Goal: Task Accomplishment & Management: Complete application form

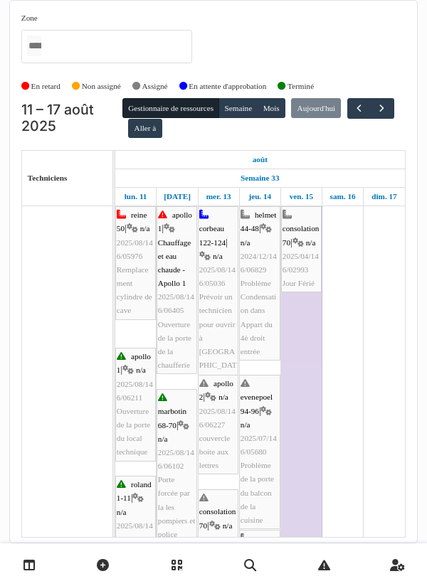
scroll to position [26, 0]
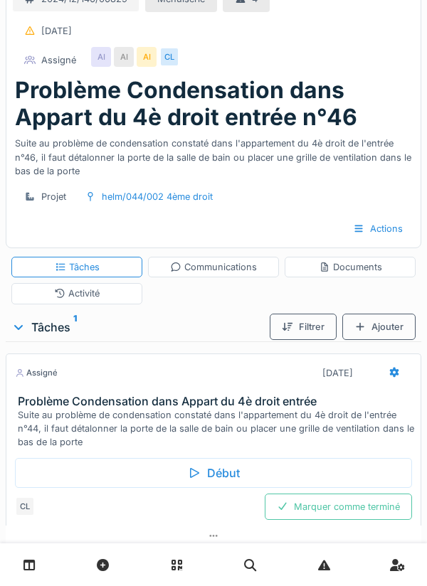
scroll to position [19, 0]
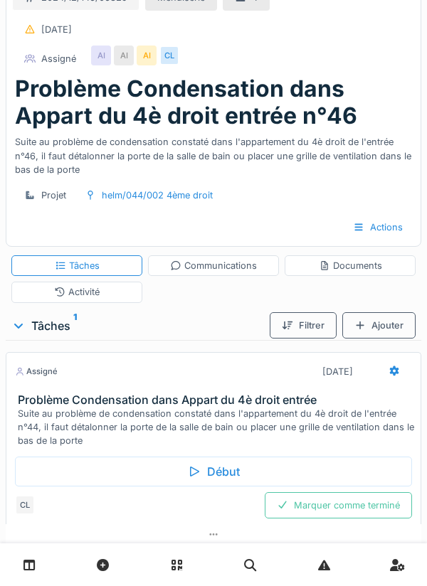
click at [203, 477] on div "Début" at bounding box center [213, 472] width 397 height 30
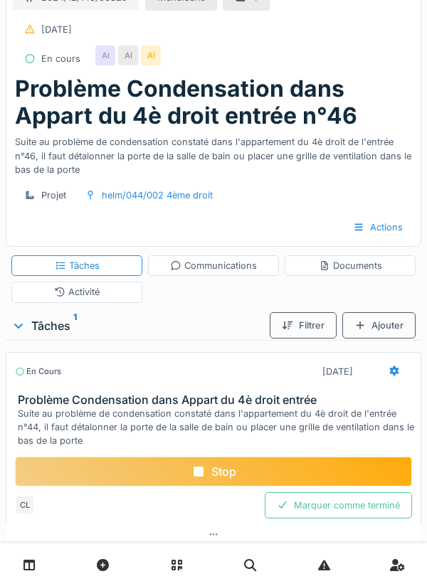
click at [125, 58] on div "AI" at bounding box center [128, 56] width 20 height 20
click at [360, 268] on div "Documents" at bounding box center [350, 266] width 63 height 14
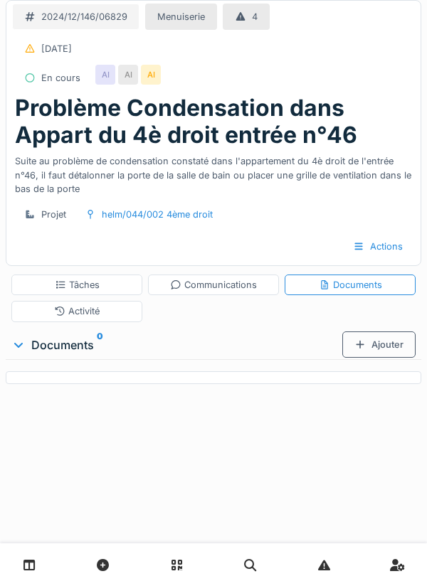
click at [378, 349] on div "Ajouter" at bounding box center [378, 344] width 73 height 26
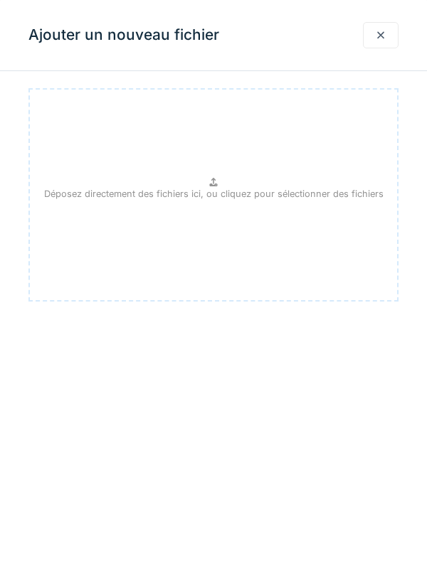
click at [209, 188] on p "Déposez directement des fichiers ici, ou cliquez pour sélectionner des fichiers" at bounding box center [213, 194] width 339 height 14
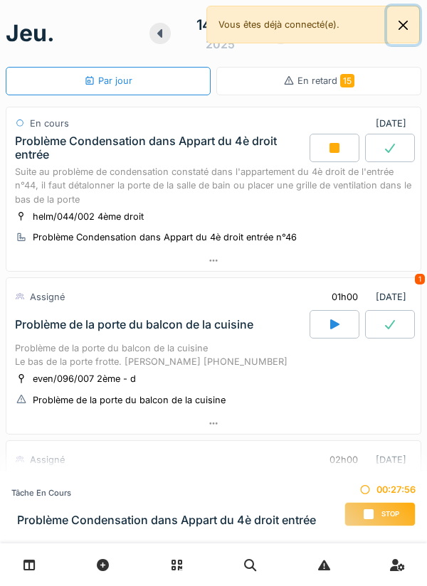
click at [410, 25] on button "Close" at bounding box center [403, 25] width 32 height 38
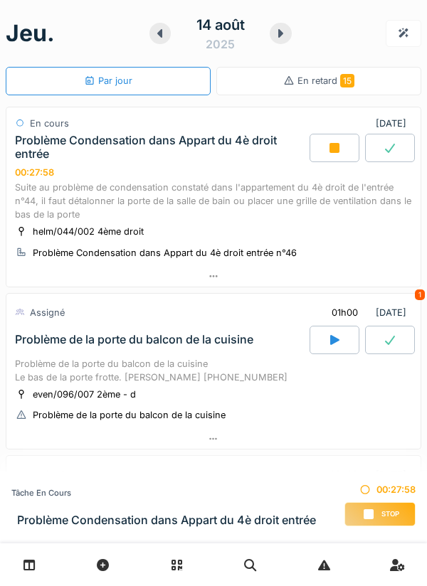
click at [220, 278] on div at bounding box center [213, 276] width 414 height 21
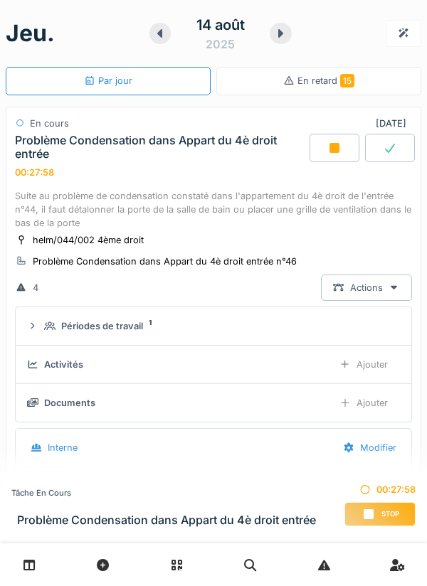
scroll to position [50, 0]
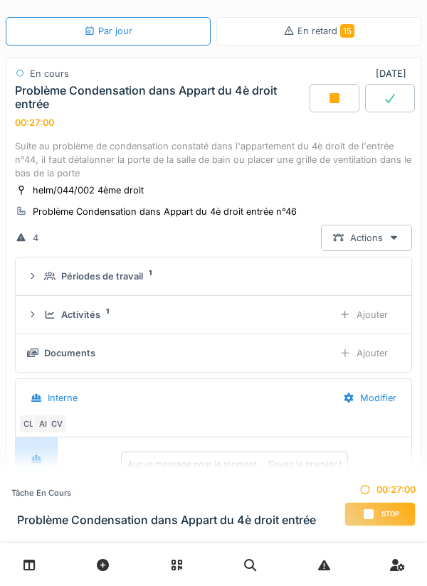
click at [368, 358] on div "Ajouter" at bounding box center [363, 353] width 73 height 26
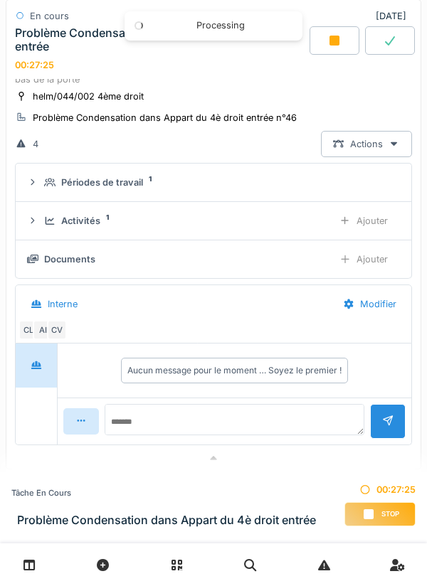
scroll to position [147, 0]
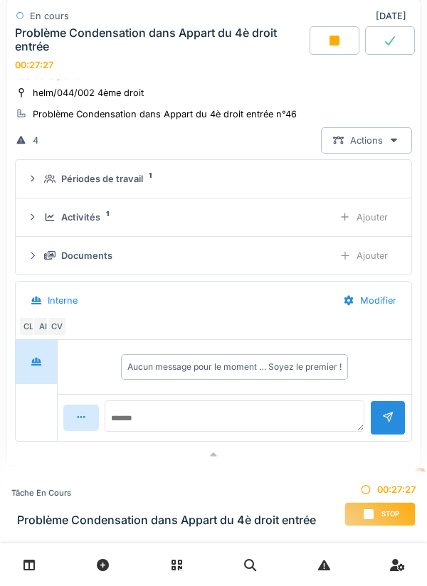
click at [381, 513] on span "Stop" at bounding box center [390, 514] width 18 height 10
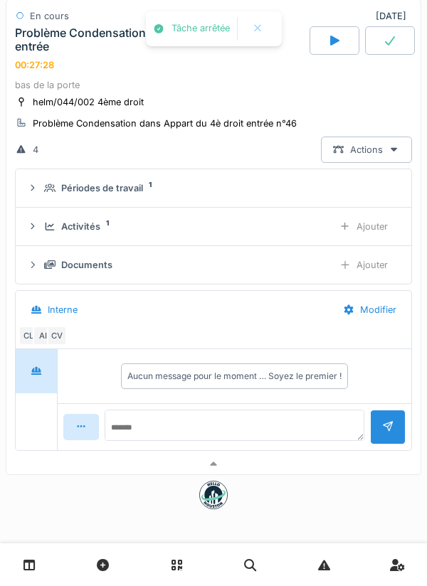
scroll to position [88, 0]
click at [79, 225] on div "Activités" at bounding box center [80, 227] width 39 height 14
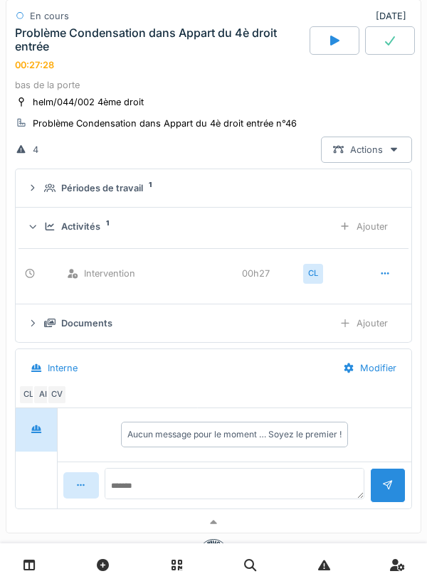
scroll to position [147, 0]
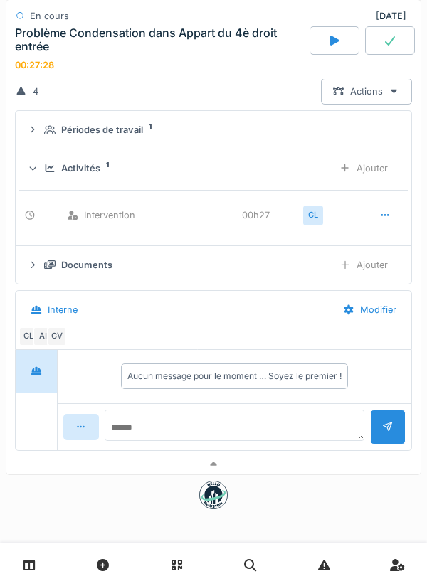
click at [362, 265] on div "Ajouter" at bounding box center [363, 265] width 73 height 26
click at [56, 269] on div "Documents" at bounding box center [182, 265] width 277 height 14
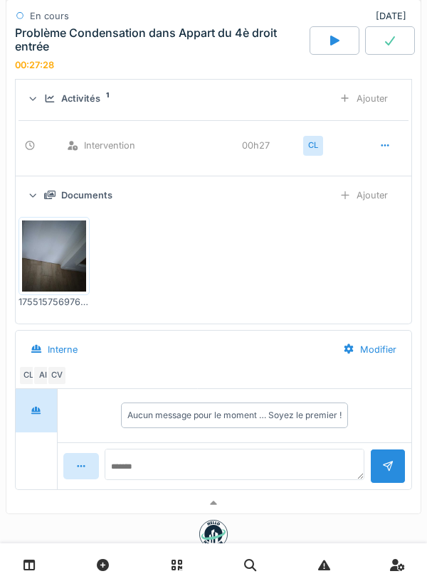
scroll to position [255, 0]
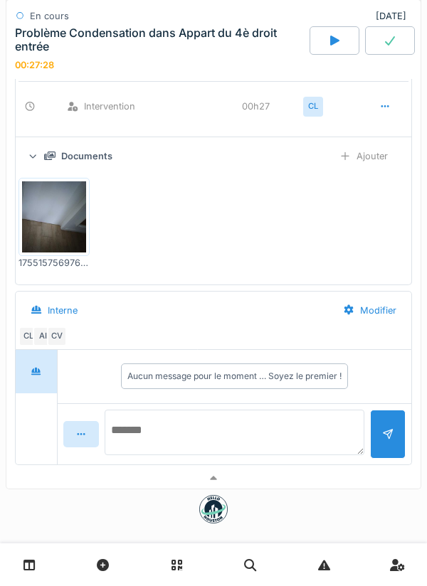
click at [164, 429] on textarea at bounding box center [235, 433] width 260 height 46
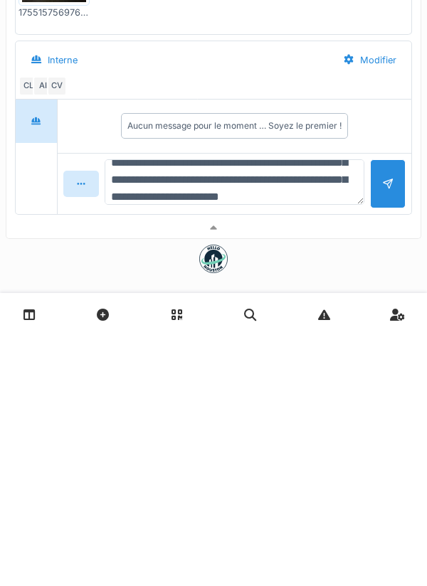
scroll to position [51, 0]
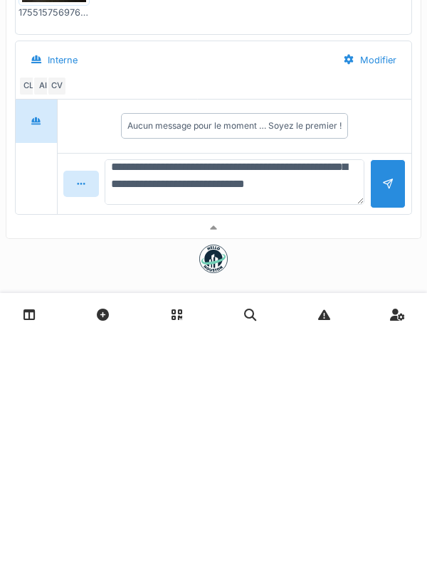
type textarea "**********"
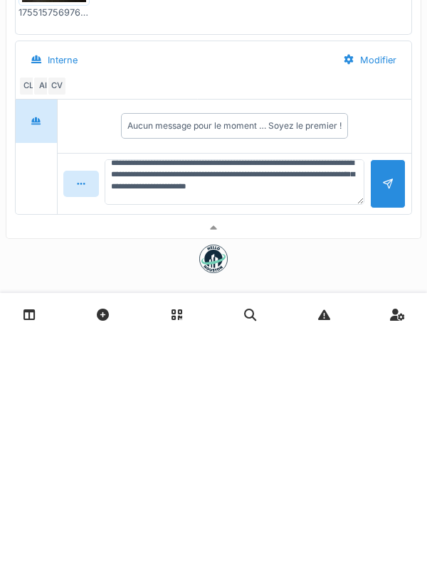
click at [384, 435] on div at bounding box center [387, 434] width 11 height 14
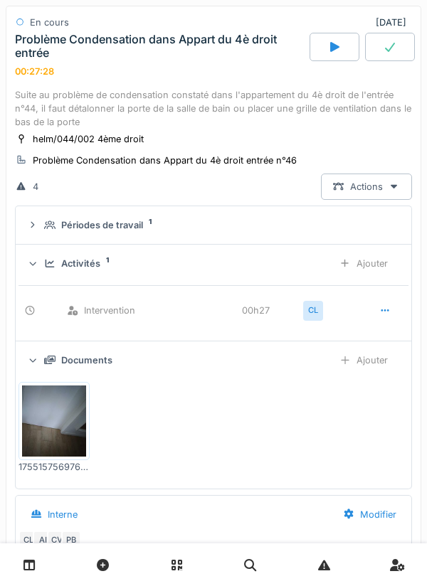
scroll to position [0, 0]
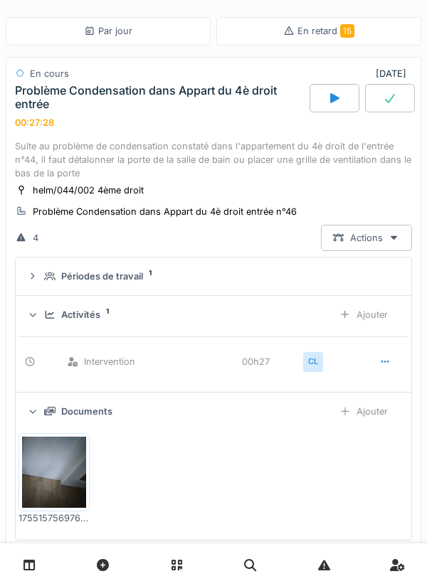
click at [368, 317] on div "Ajouter" at bounding box center [363, 315] width 73 height 26
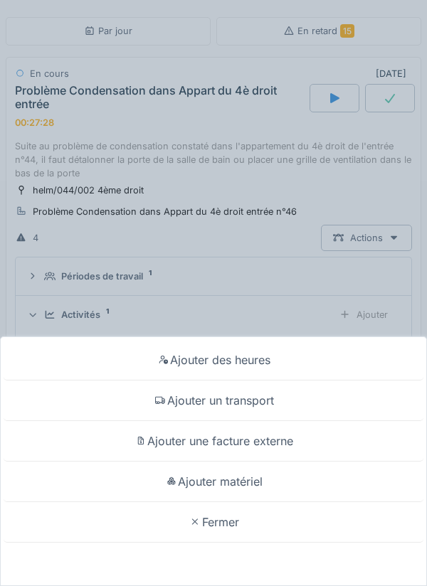
click at [251, 403] on div "Ajouter un transport" at bounding box center [214, 401] width 420 height 41
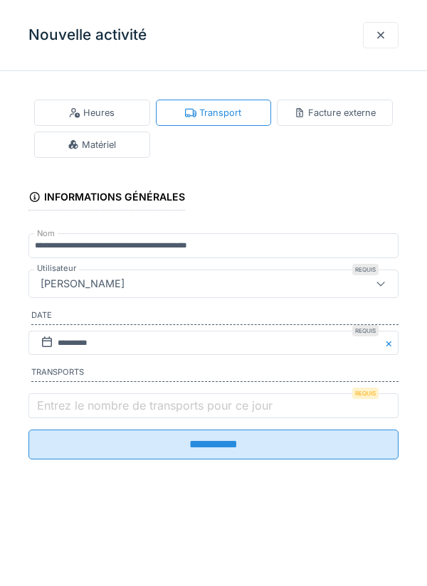
click at [112, 409] on label "Entrez le nombre de transports pour ce jour" at bounding box center [154, 405] width 241 height 17
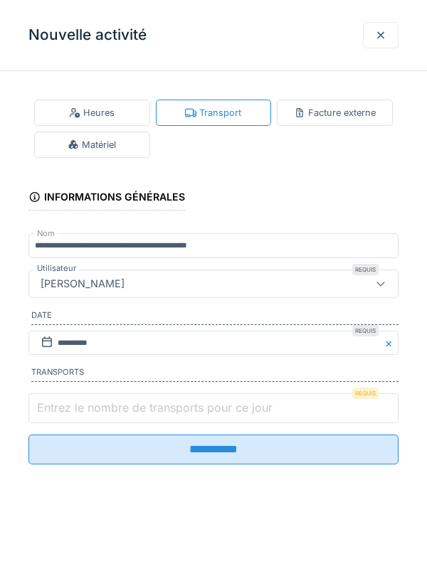
click at [112, 409] on input "Entrez le nombre de transports pour ce jour" at bounding box center [213, 408] width 370 height 30
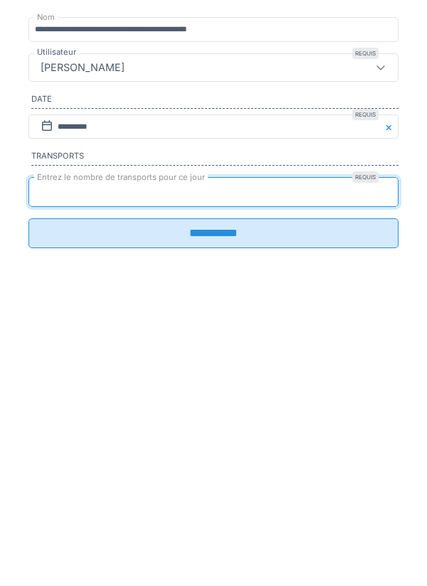
type input "*"
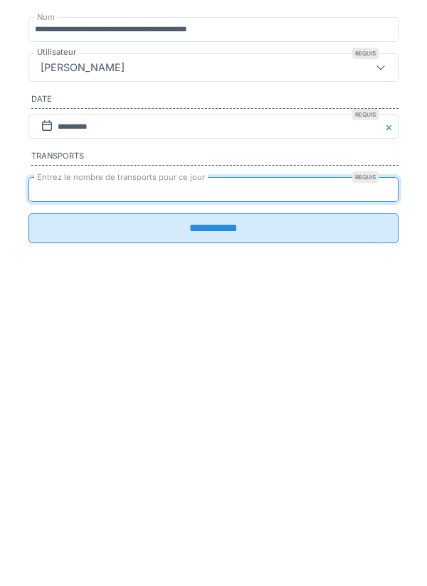
click at [216, 450] on input "**********" at bounding box center [213, 445] width 370 height 30
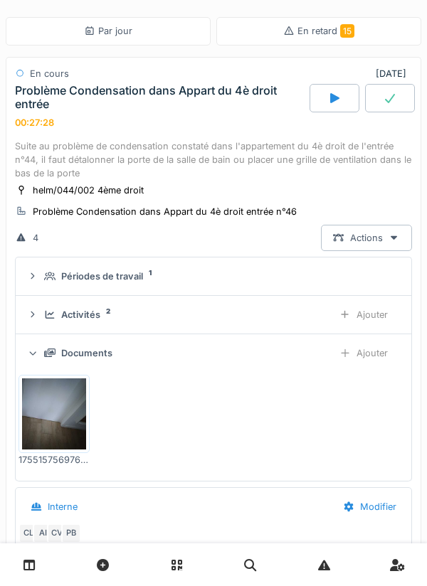
click at [85, 314] on div "Activités" at bounding box center [80, 315] width 39 height 14
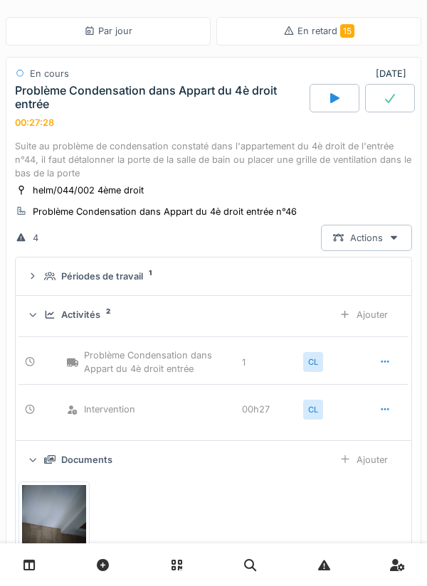
scroll to position [11, 0]
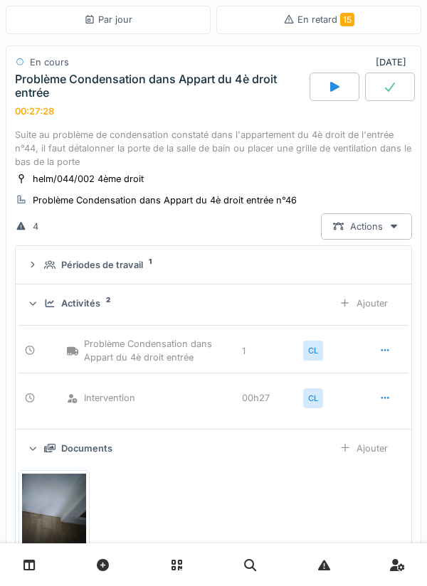
click at [359, 225] on div "Actions" at bounding box center [366, 226] width 91 height 26
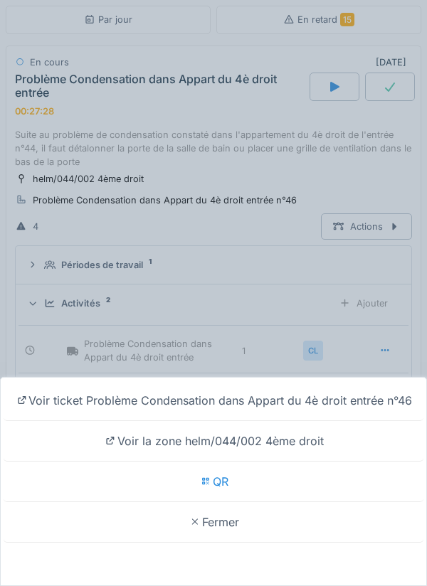
click at [255, 245] on div "Voir ticket Problème Condensation dans Appart du 4è droit entrée n°46 Voir la z…" at bounding box center [213, 293] width 427 height 586
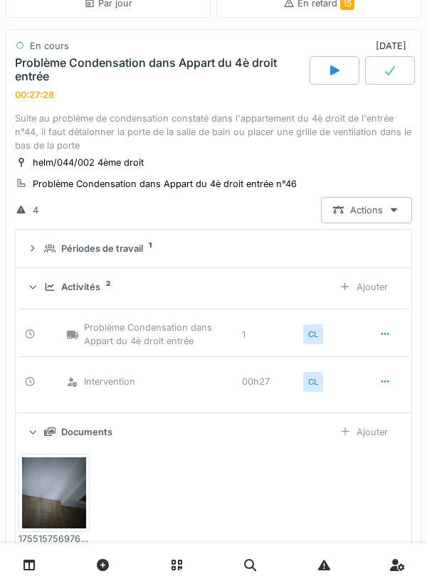
scroll to position [31, 0]
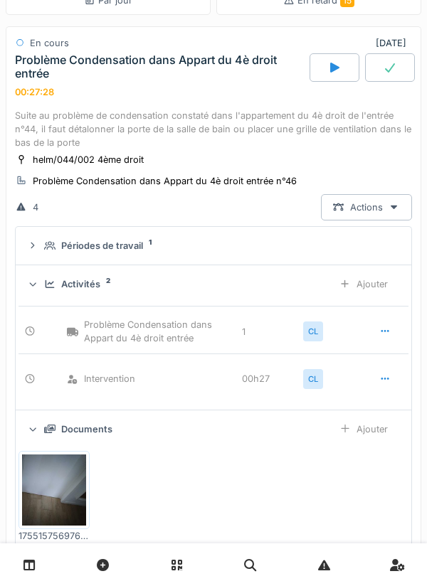
click at [110, 281] on sup "2" at bounding box center [108, 281] width 4 height 0
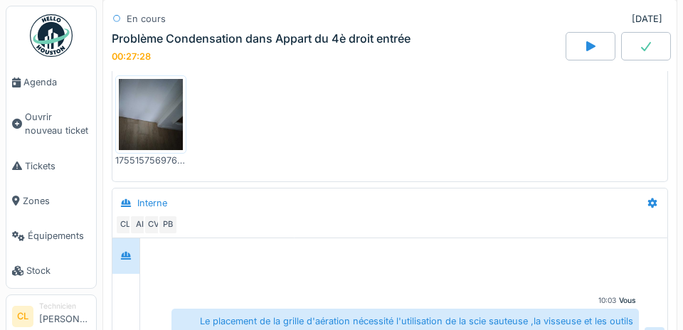
scroll to position [272, 0]
click at [48, 77] on span "Agenda" at bounding box center [56, 82] width 67 height 14
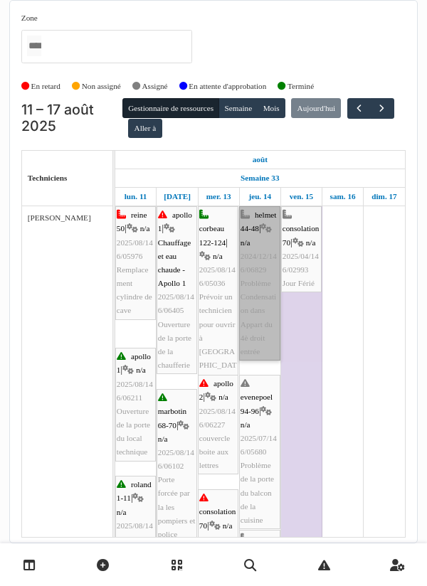
click at [260, 260] on link "helmet 44-48 | n/a 2024/12/146/06829 Problème Condensation dans Appart du 4è dr…" at bounding box center [259, 283] width 41 height 154
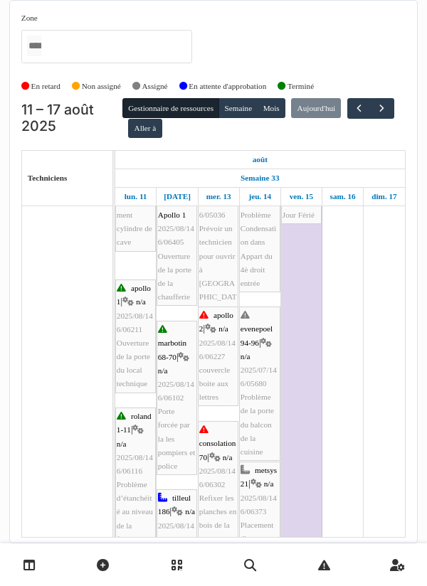
scroll to position [68, 0]
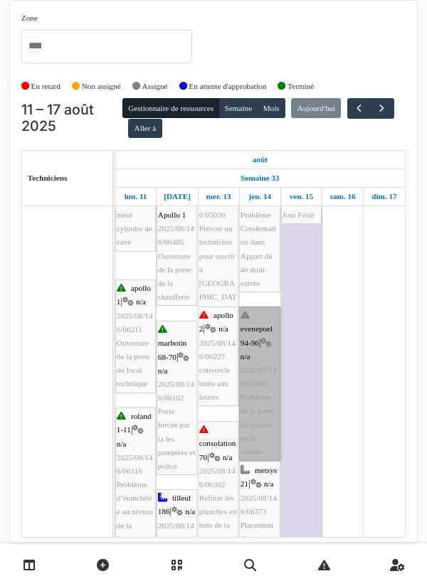
click at [259, 403] on link "evenepoel 94-96 | n/a 2025/07/146/05680 Problème de la porte du balcon de la cu…" at bounding box center [259, 384] width 41 height 154
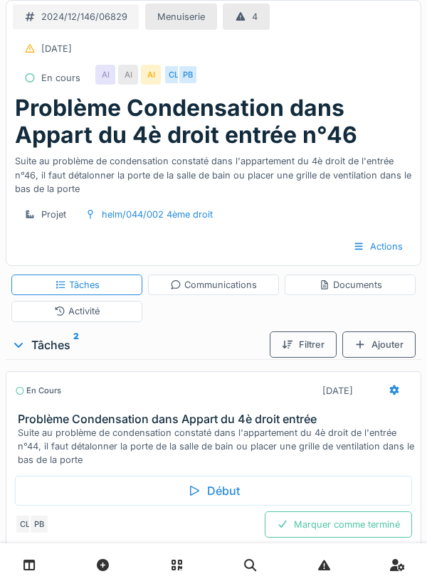
click at [349, 530] on div "Marquer comme terminé" at bounding box center [338, 524] width 147 height 26
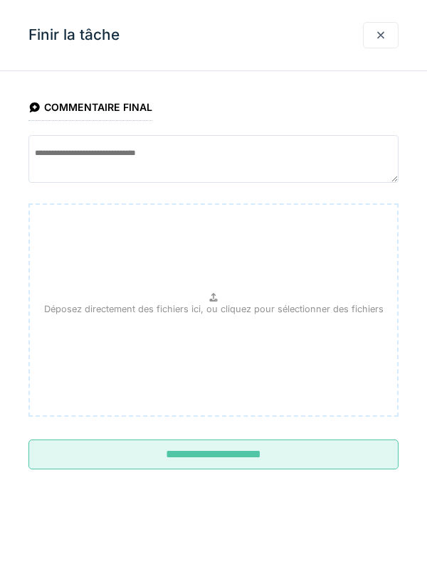
click at [231, 452] on input "**********" at bounding box center [213, 455] width 370 height 30
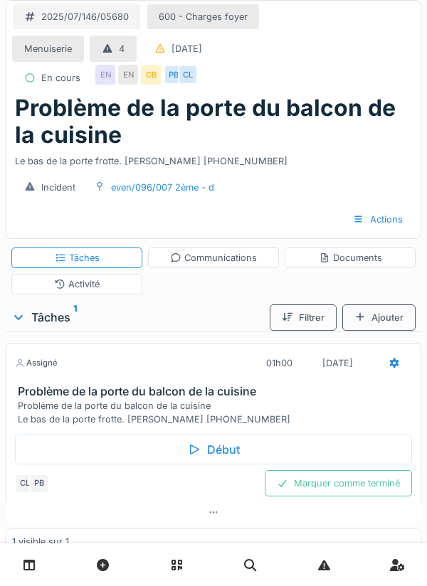
click at [223, 454] on div "Début" at bounding box center [213, 450] width 397 height 30
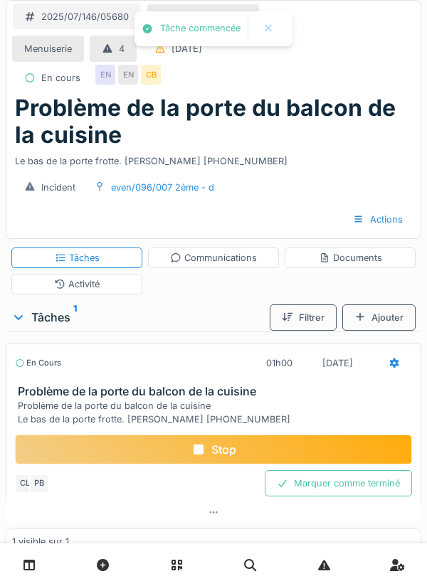
click at [420, 535] on div "1 visible sur 1" at bounding box center [213, 541] width 415 height 26
click at [230, 260] on div "Communications" at bounding box center [213, 258] width 87 height 14
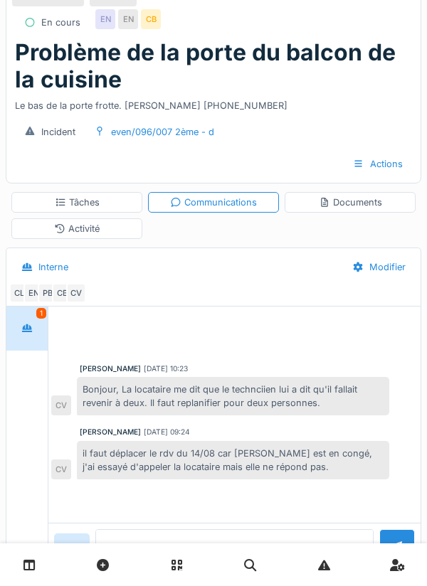
scroll to position [73, 0]
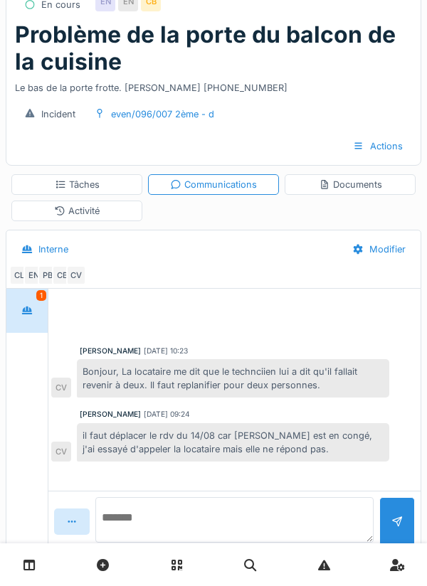
click at [162, 543] on textarea at bounding box center [234, 520] width 278 height 46
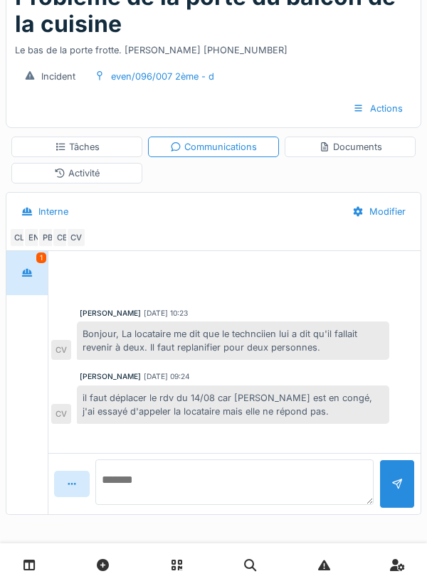
scroll to position [111, 0]
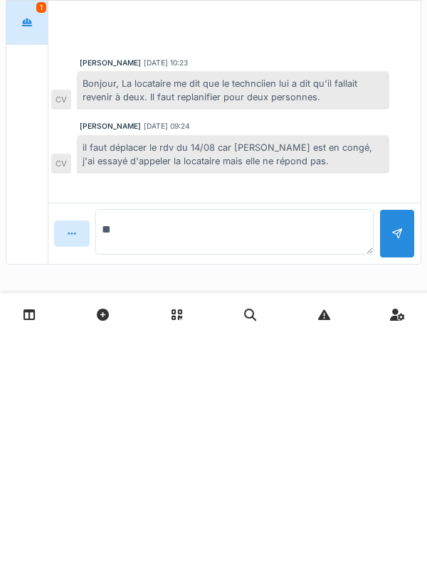
type textarea "*"
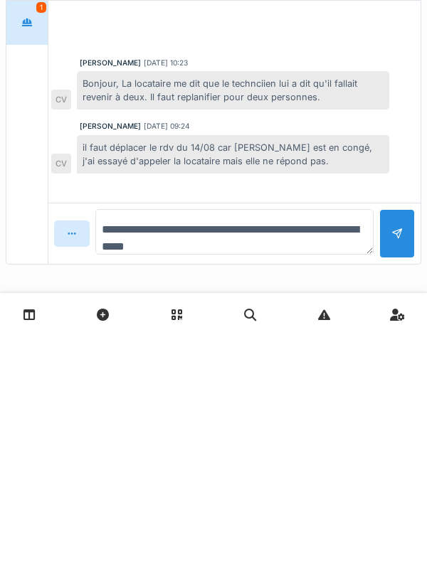
type textarea "**********"
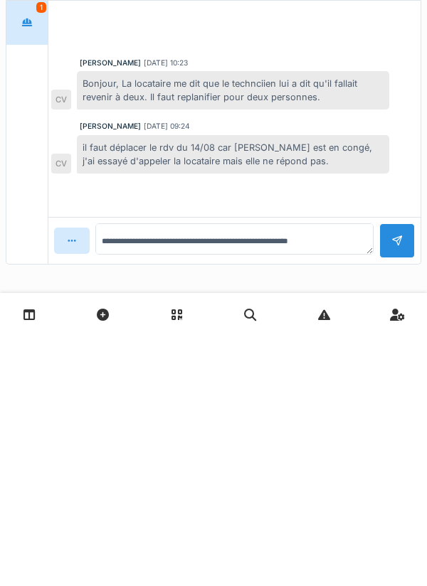
click at [397, 487] on div at bounding box center [396, 491] width 11 height 14
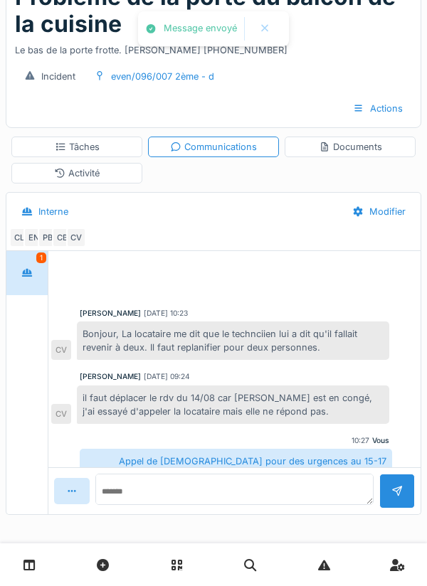
scroll to position [13, 0]
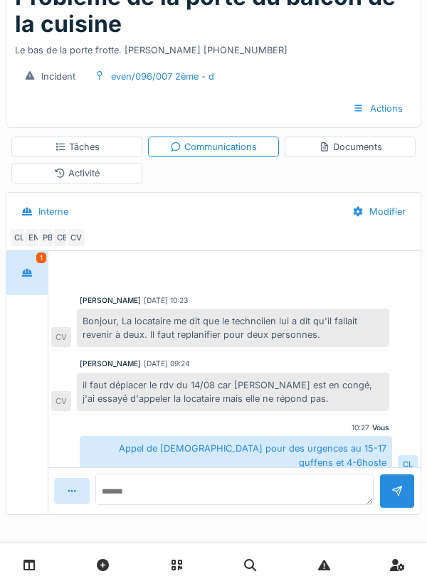
click at [70, 140] on div "Tâches" at bounding box center [77, 147] width 45 height 14
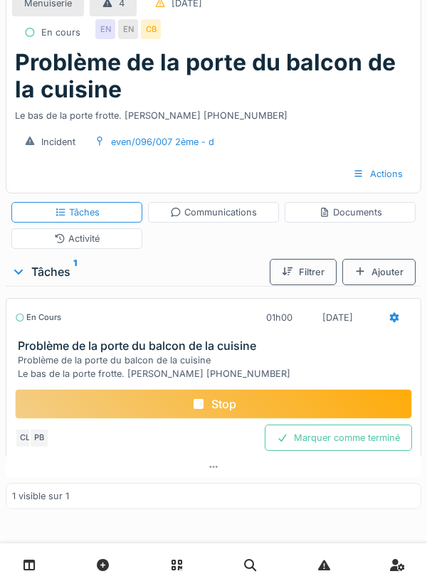
scroll to position [46, 0]
click at [220, 404] on div "Stop" at bounding box center [213, 404] width 397 height 30
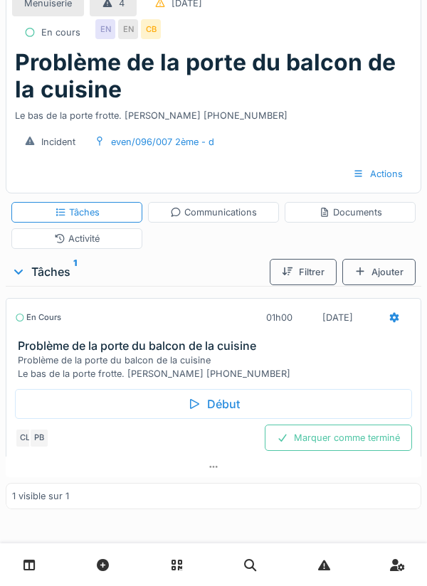
click at [388, 321] on div at bounding box center [393, 318] width 11 height 14
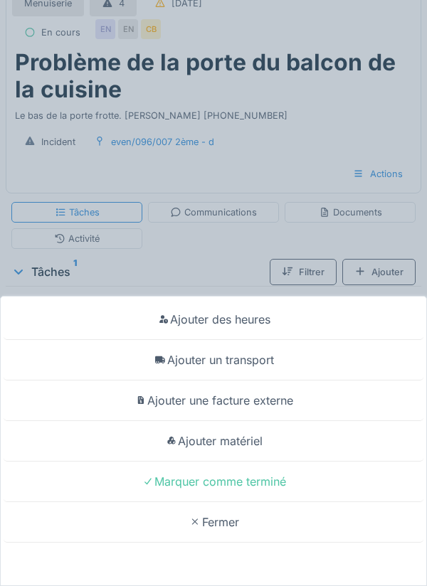
click at [259, 363] on div "Ajouter un transport" at bounding box center [214, 360] width 420 height 41
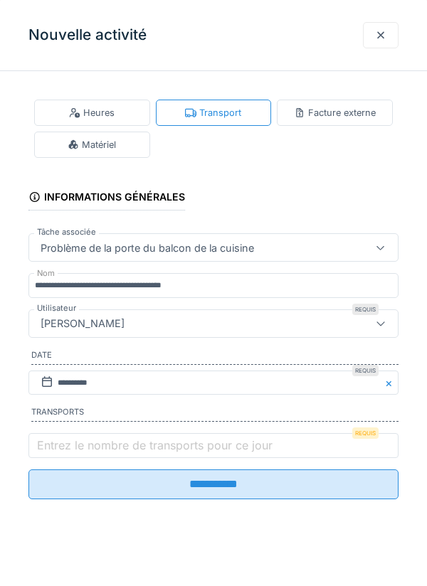
click at [65, 451] on label "Entrez le nombre de transports pour ce jour" at bounding box center [154, 445] width 241 height 17
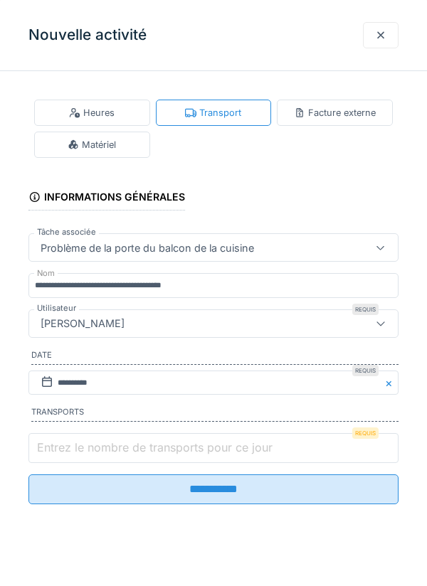
click at [65, 451] on input "Entrez le nombre de transports pour ce jour" at bounding box center [213, 448] width 370 height 30
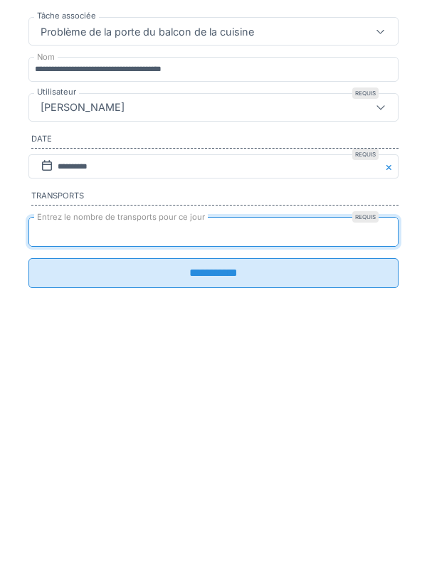
type input "*"
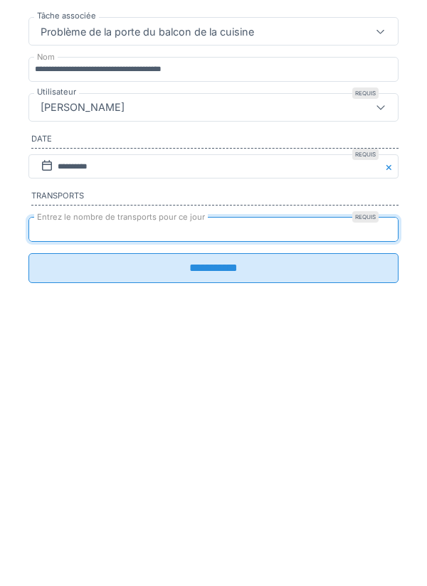
click at [206, 492] on input "**********" at bounding box center [213, 484] width 370 height 30
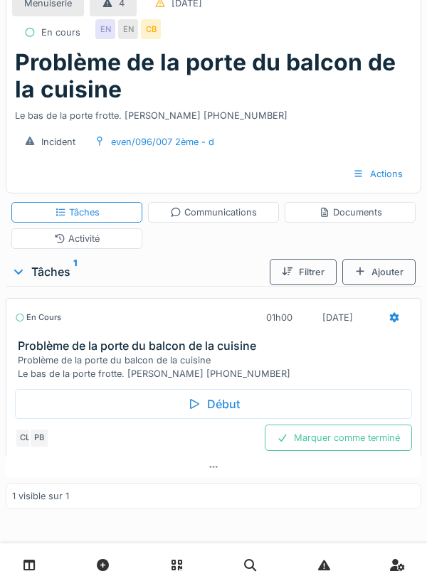
click at [341, 437] on div "Marquer comme terminé" at bounding box center [338, 438] width 147 height 26
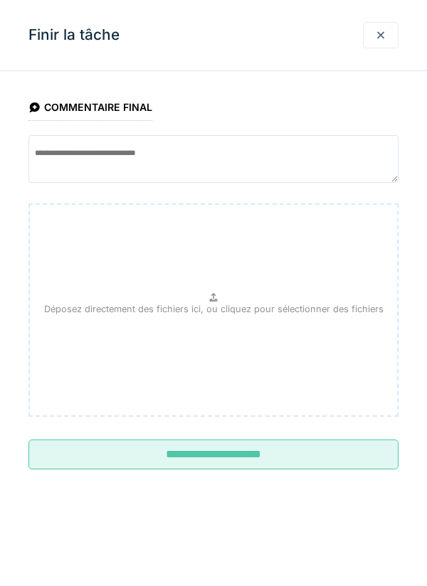
click at [227, 455] on input "**********" at bounding box center [213, 455] width 370 height 30
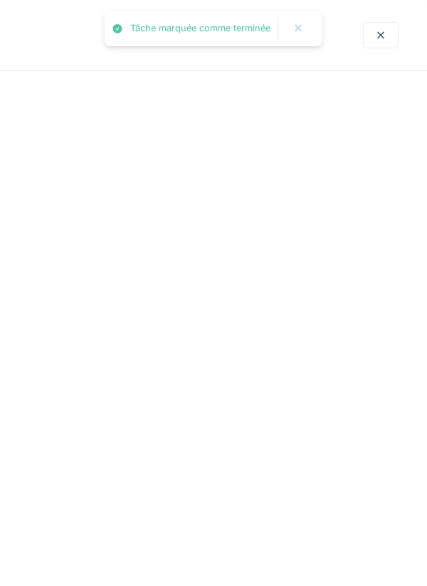
scroll to position [1, 0]
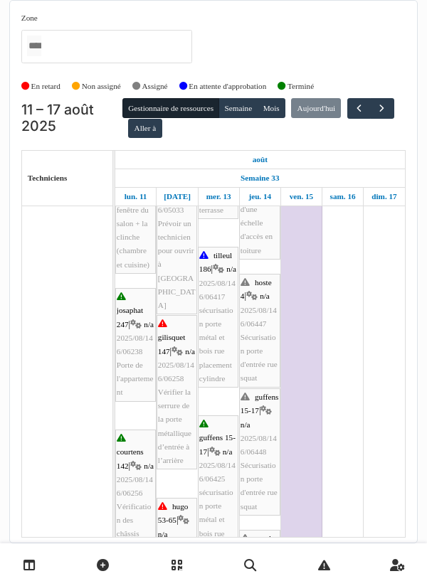
scroll to position [398, 0]
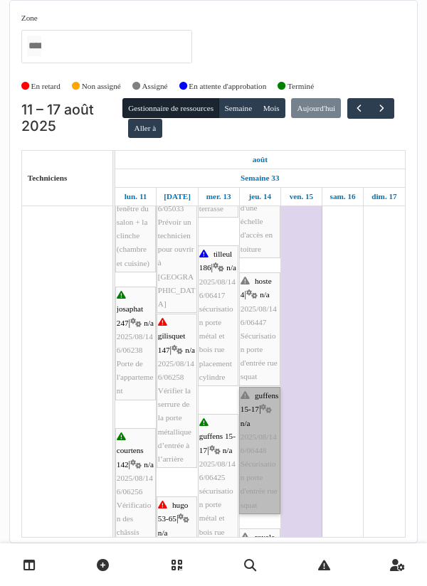
click at [257, 454] on link "guffens 15-17 | n/a 2025/08/146/06448 Sécurisation porte d'entrée rue squat" at bounding box center [259, 450] width 41 height 127
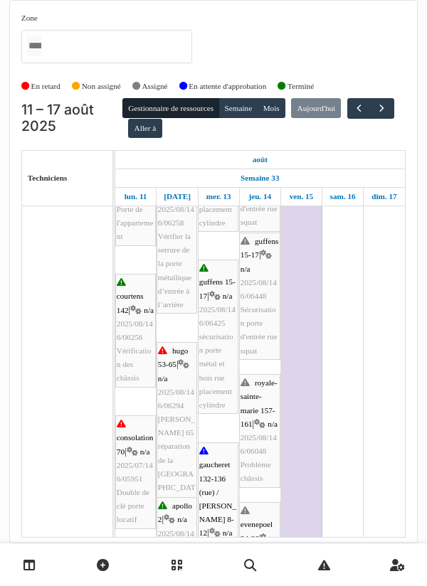
scroll to position [553, 0]
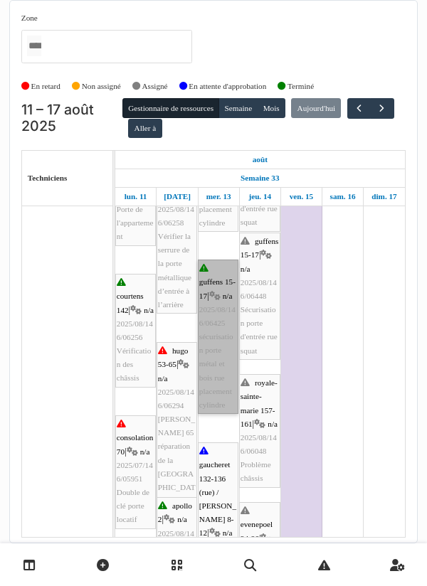
click at [225, 304] on link "guffens 15-17 | n/a 2025/08/146/06425 sécurisation porte métal et bois rue plac…" at bounding box center [218, 337] width 41 height 154
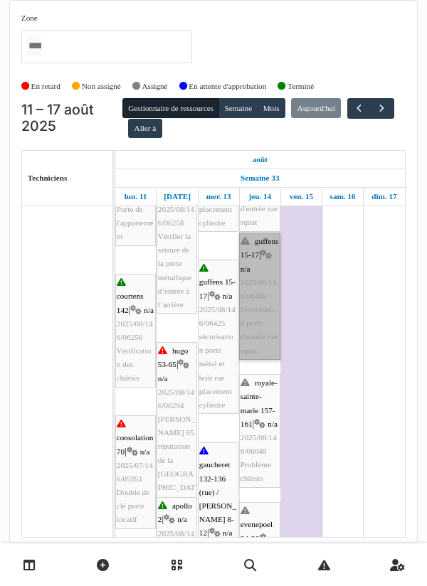
click at [258, 275] on link "guffens 15-17 | n/a 2025/08/146/06448 Sécurisation porte d'entrée rue squat" at bounding box center [259, 296] width 41 height 127
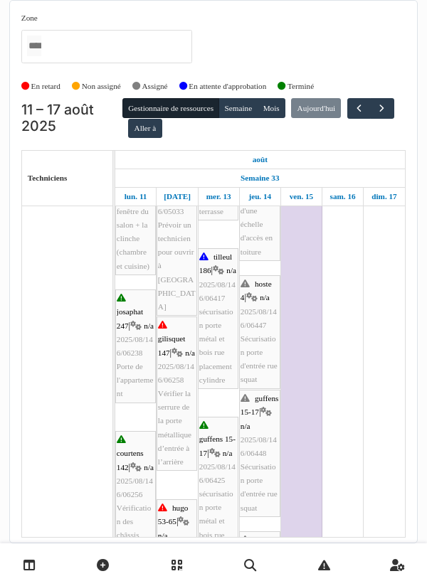
scroll to position [396, 0]
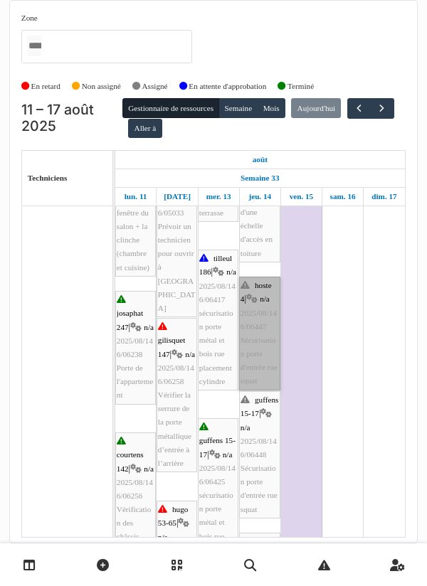
click at [258, 347] on link "hoste 4 | n/a 2025/08/146/06447 Sécurisation porte d'entrée rue squat" at bounding box center [259, 334] width 41 height 114
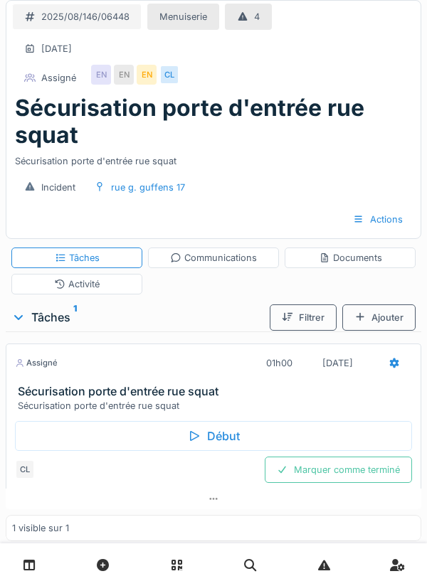
click at [206, 437] on div "Début" at bounding box center [213, 436] width 397 height 30
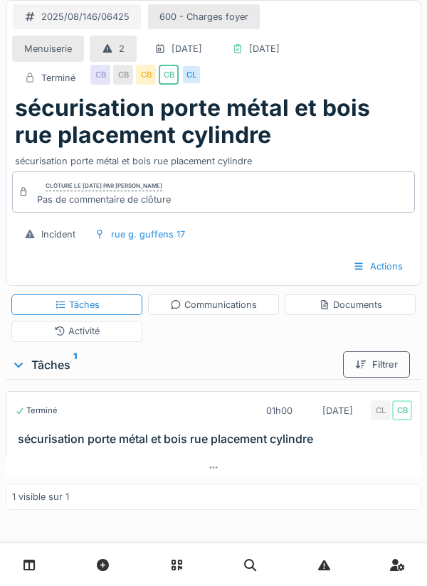
click at [356, 303] on div "Documents" at bounding box center [350, 305] width 63 height 14
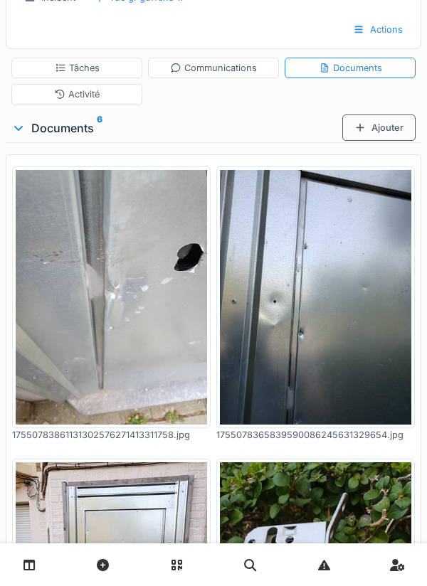
scroll to position [234, 0]
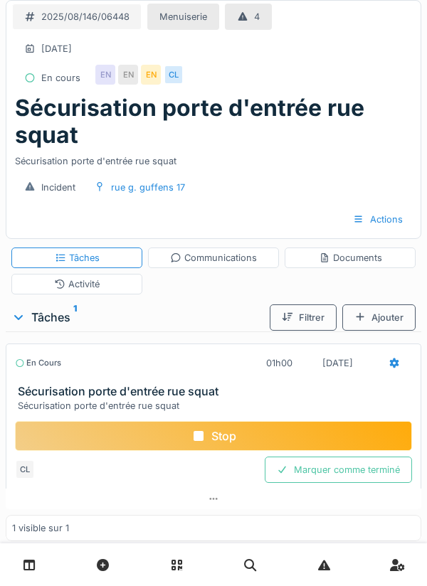
click at [225, 449] on div "Stop" at bounding box center [213, 436] width 397 height 30
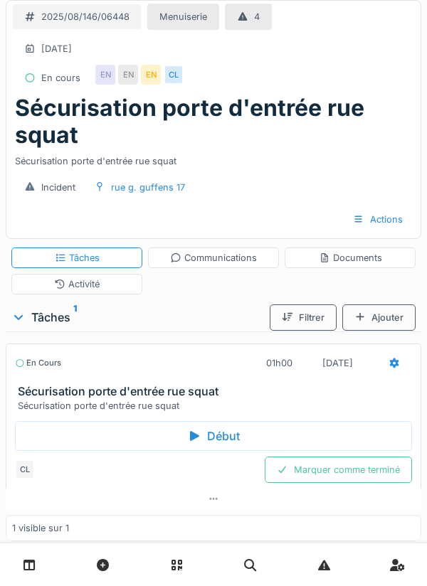
click at [218, 260] on div "Communications" at bounding box center [213, 258] width 87 height 14
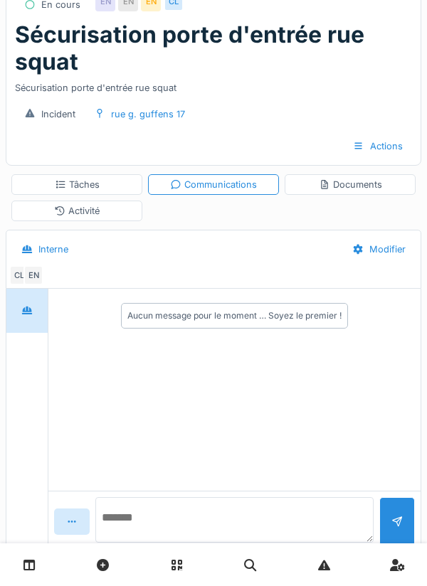
click at [155, 543] on textarea at bounding box center [234, 520] width 278 height 46
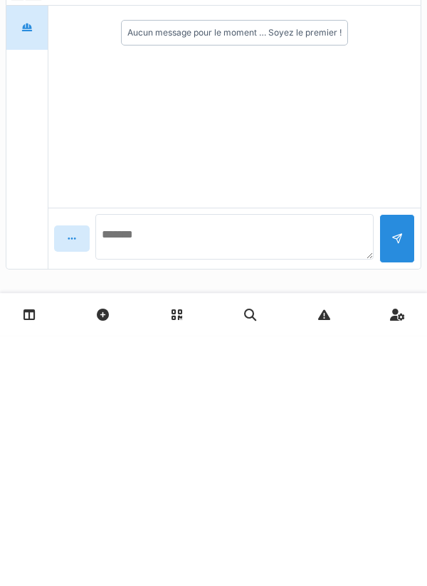
scroll to position [111, 0]
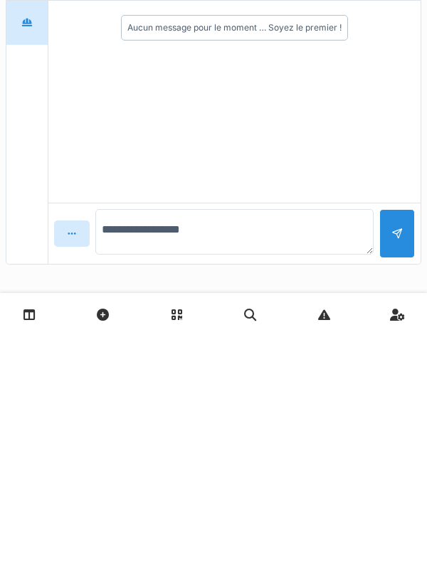
type textarea "**********"
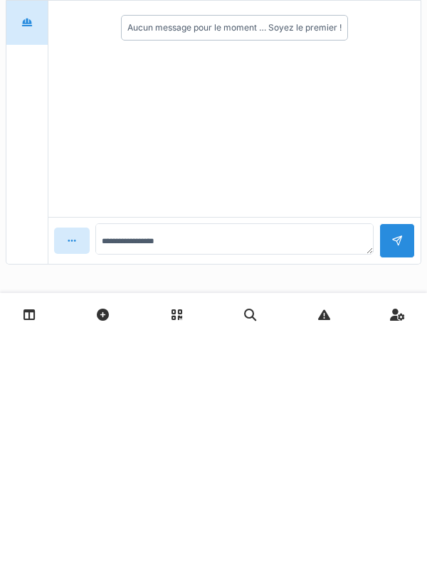
click at [406, 489] on div at bounding box center [397, 491] width 36 height 35
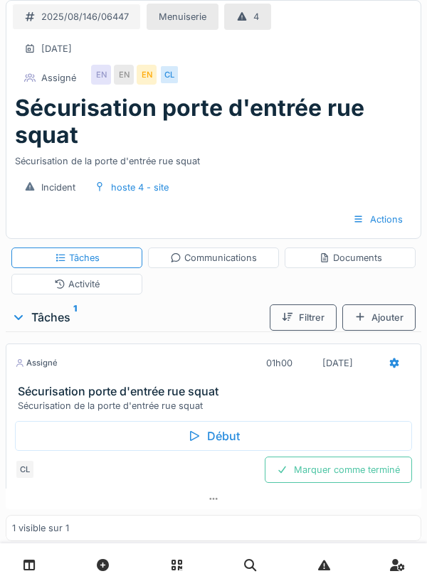
click at [208, 442] on div "Début" at bounding box center [213, 436] width 397 height 30
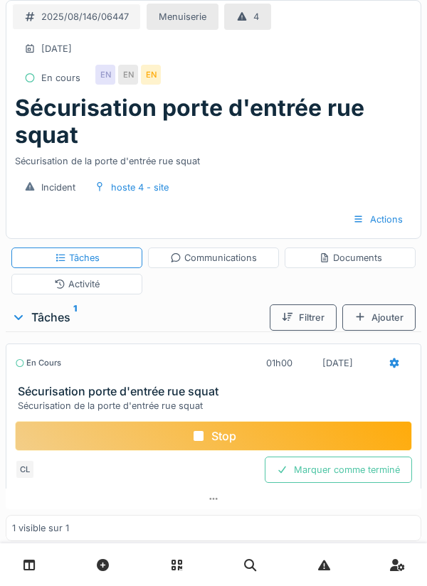
click at [353, 261] on div "Documents" at bounding box center [350, 258] width 63 height 14
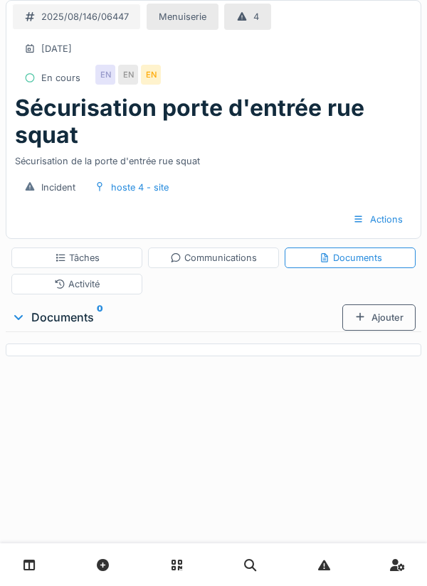
click at [385, 306] on div "Ajouter" at bounding box center [378, 317] width 73 height 26
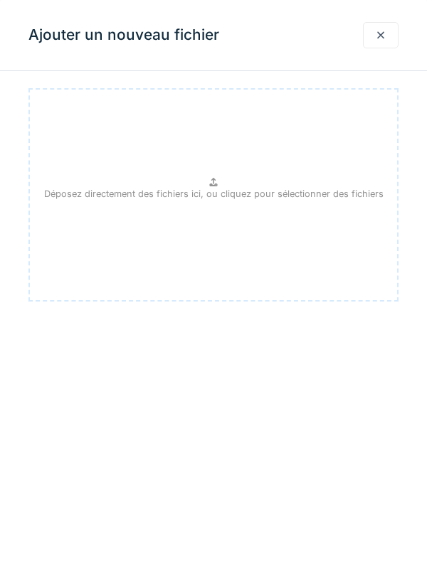
click at [204, 188] on p "Déposez directement des fichiers ici, ou cliquez pour sélectionner des fichiers" at bounding box center [213, 194] width 339 height 14
type input "**********"
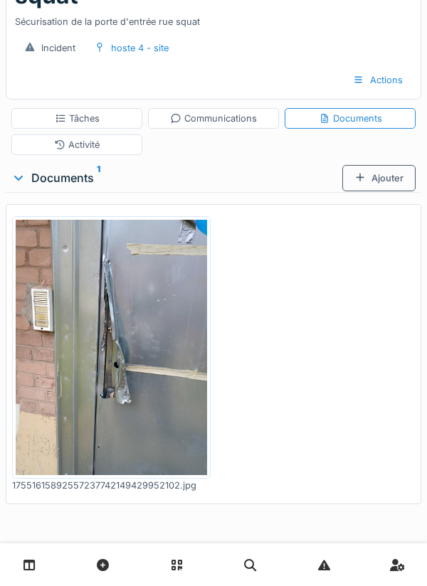
scroll to position [140, 0]
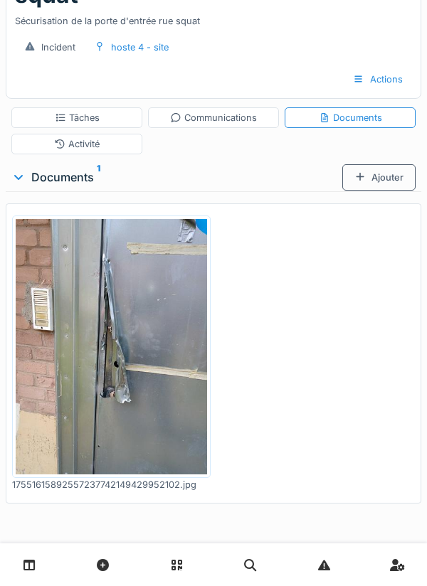
click at [73, 121] on div "Tâches" at bounding box center [77, 118] width 45 height 14
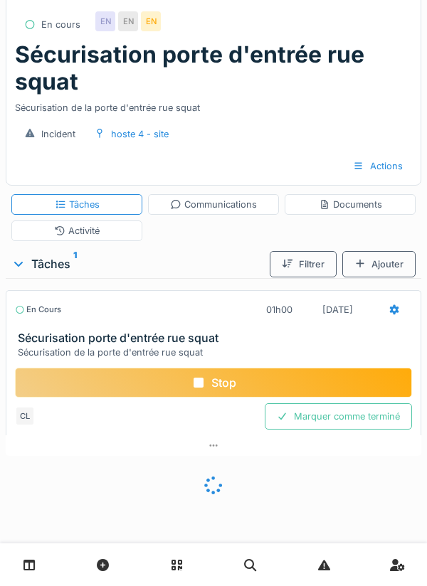
scroll to position [33, 0]
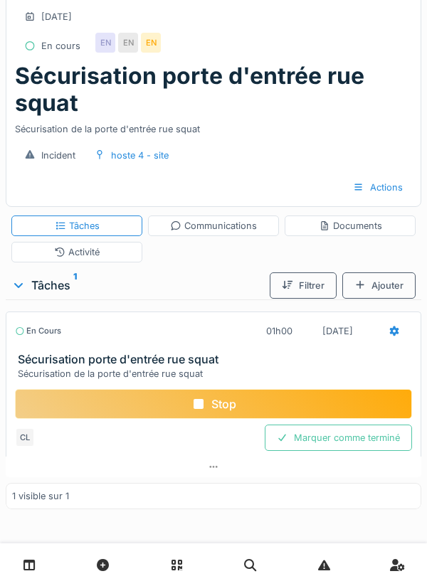
click at [206, 400] on div "Stop" at bounding box center [213, 404] width 397 height 30
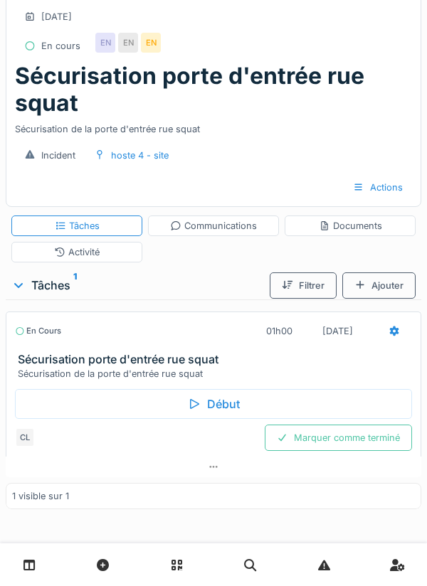
scroll to position [32, 0]
